Goal: Task Accomplishment & Management: Use online tool/utility

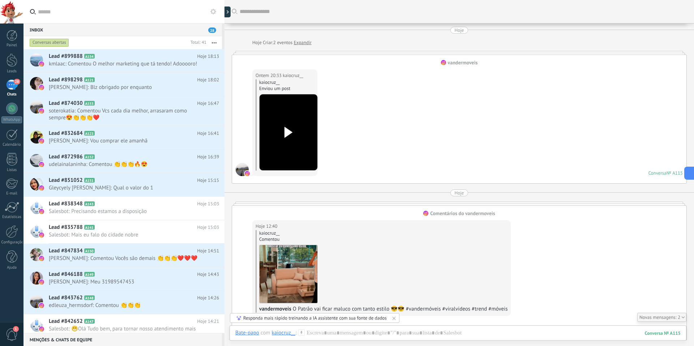
scroll to position [258, 0]
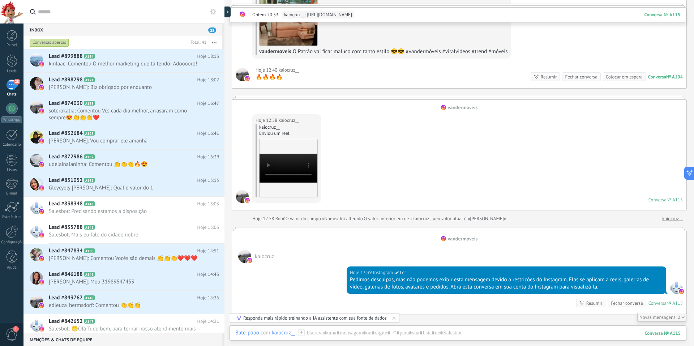
click at [211, 40] on button "button" at bounding box center [215, 42] width 16 height 13
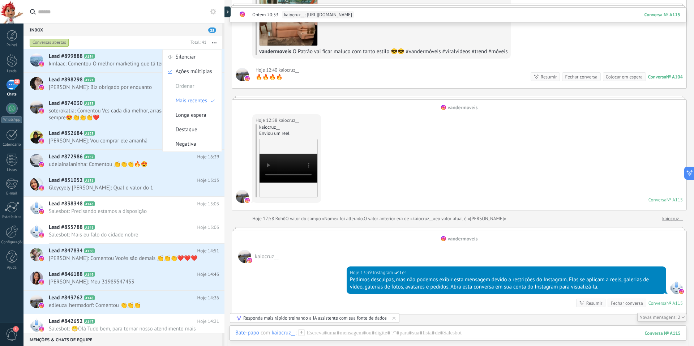
click at [195, 86] on div "Ordenar" at bounding box center [192, 86] width 59 height 14
drag, startPoint x: 129, startPoint y: 40, endPoint x: 74, endPoint y: 42, distance: 55.0
click at [128, 40] on div "Conversas abertas" at bounding box center [108, 42] width 160 height 13
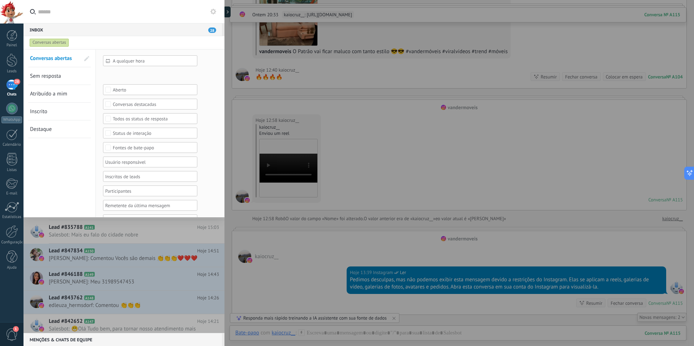
click at [108, 41] on div "Conversas abertas" at bounding box center [117, 42] width 178 height 13
click at [125, 43] on div "Conversas abertas" at bounding box center [117, 42] width 178 height 13
click at [100, 30] on div "Inbox 28" at bounding box center [123, 29] width 199 height 13
click at [54, 41] on div "Conversas abertas" at bounding box center [49, 42] width 39 height 9
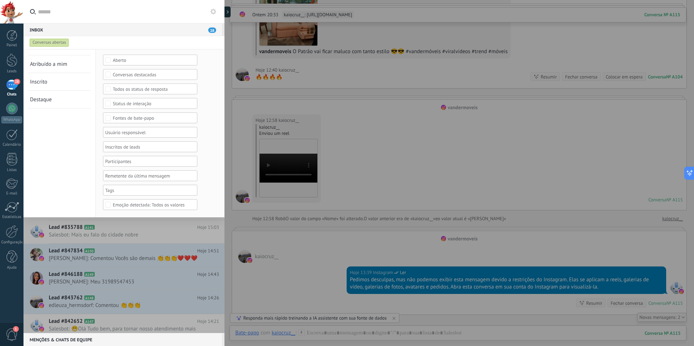
scroll to position [0, 0]
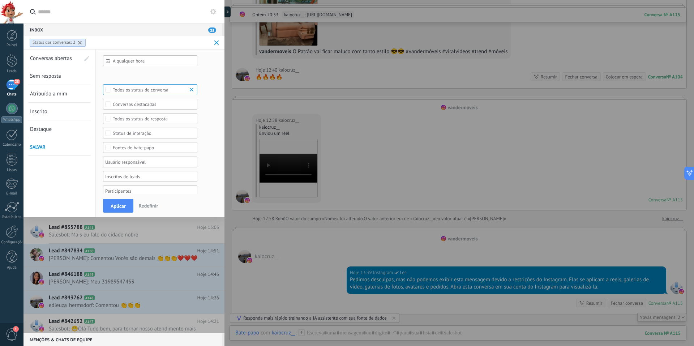
click at [192, 91] on b at bounding box center [192, 89] width 9 height 7
click at [116, 210] on button "Aplicar" at bounding box center [118, 206] width 30 height 14
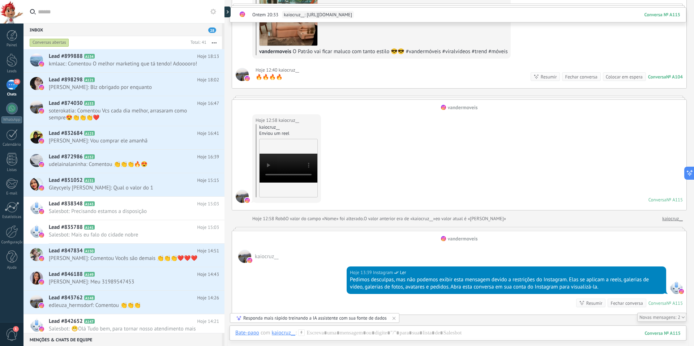
click at [56, 44] on div "Conversas abertas" at bounding box center [49, 42] width 39 height 9
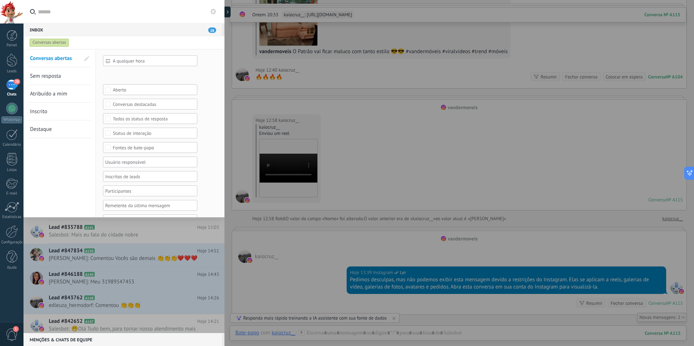
click at [105, 29] on div "Inbox 28" at bounding box center [123, 29] width 199 height 13
click at [111, 235] on div at bounding box center [124, 191] width 201 height 284
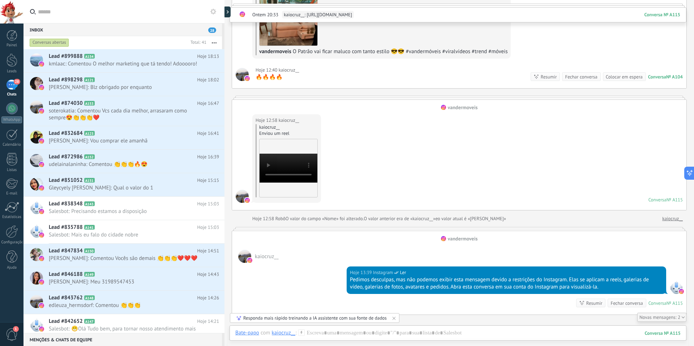
click at [50, 41] on div "Conversas abertas" at bounding box center [49, 42] width 39 height 9
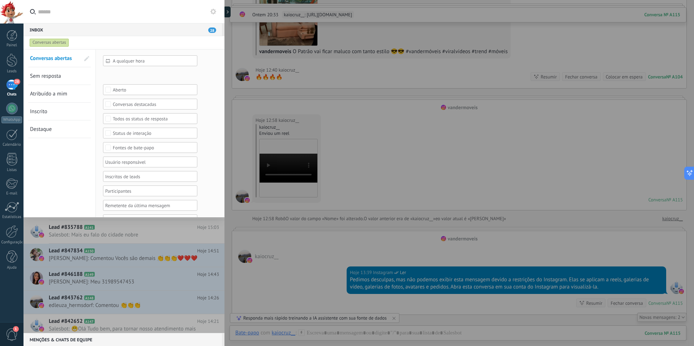
click at [100, 242] on div at bounding box center [124, 191] width 201 height 284
